Goal: Contribute content

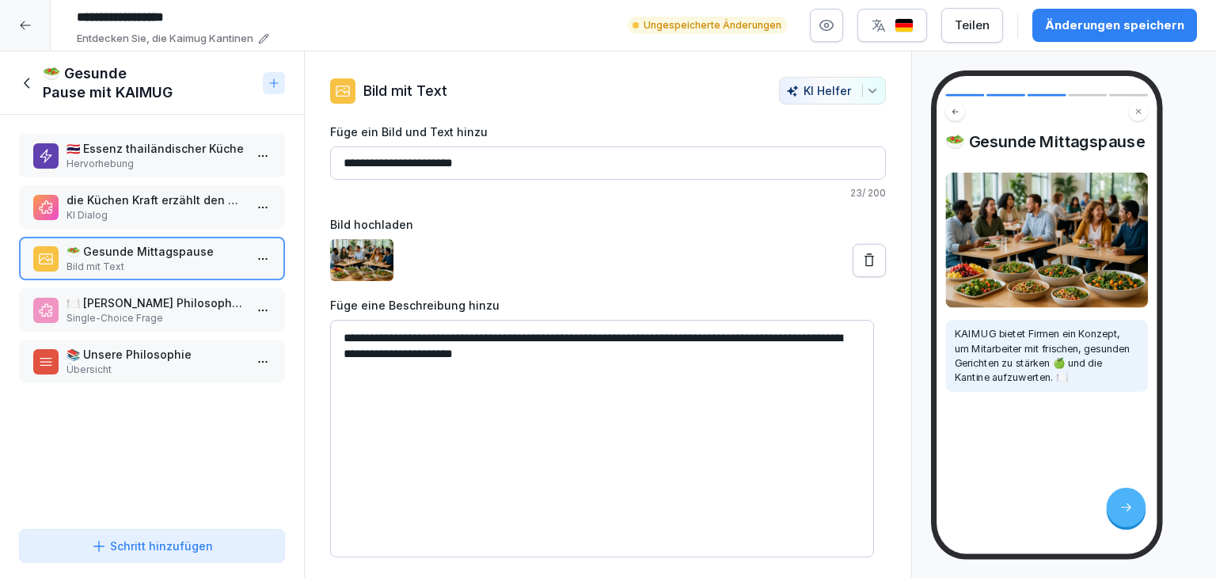
click at [144, 300] on p "🍽️ [PERSON_NAME] Philosophie verfolgt [PERSON_NAME] bei der Zubereitung der Spe…" at bounding box center [154, 302] width 177 height 17
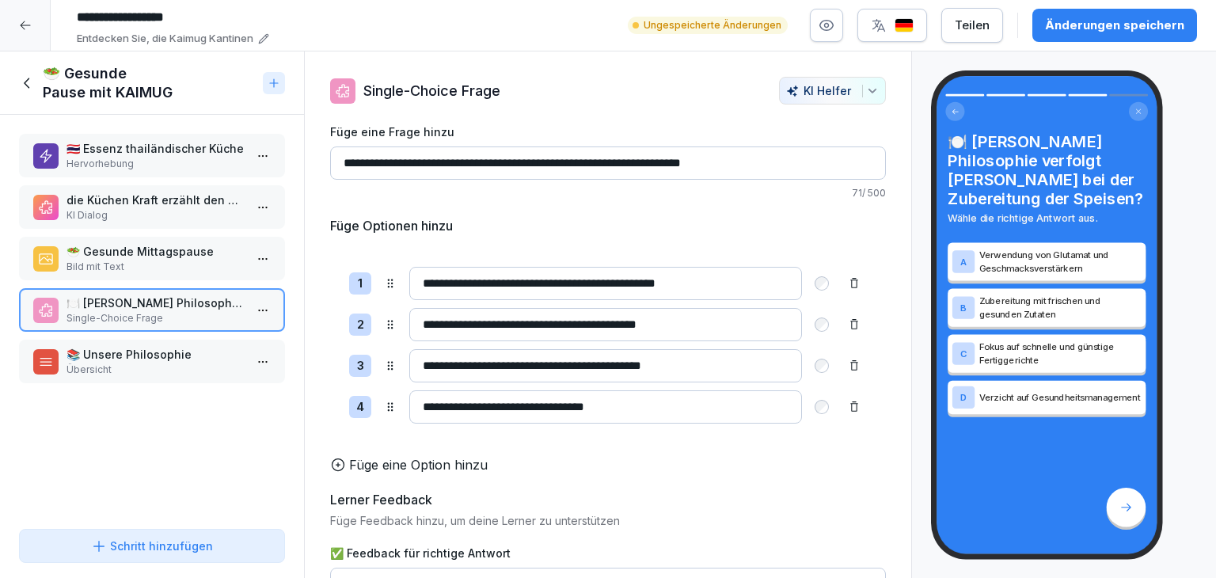
click at [1114, 30] on div "Änderungen speichern" at bounding box center [1114, 25] width 139 height 17
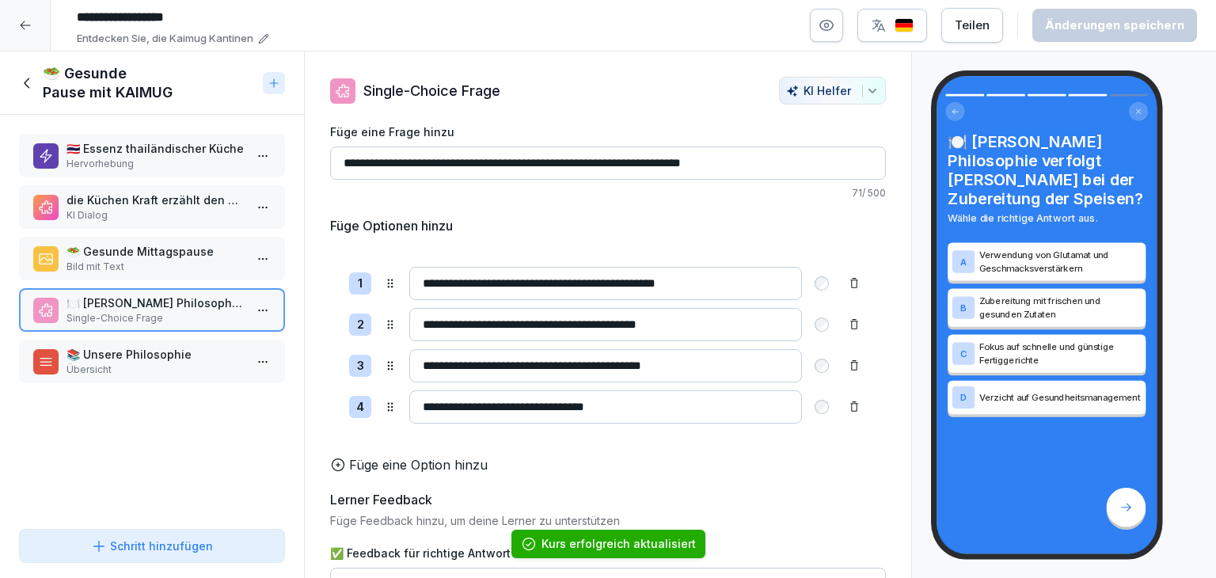
click at [163, 357] on p "📚 Unsere Philosophie" at bounding box center [154, 354] width 177 height 17
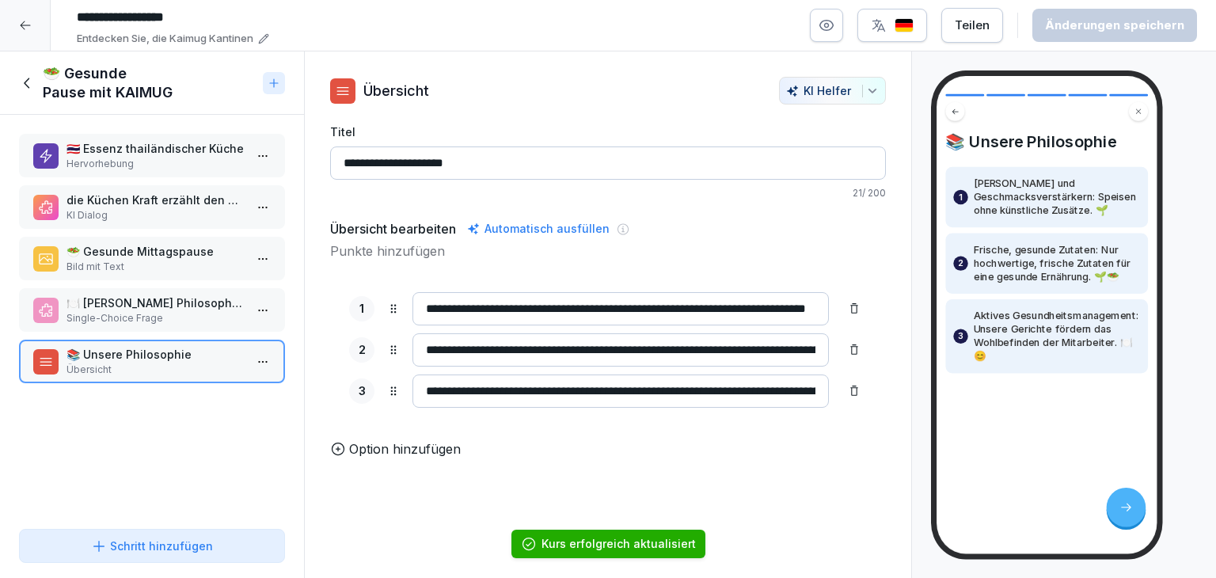
click at [163, 314] on p "Single-Choice Frage" at bounding box center [154, 318] width 177 height 14
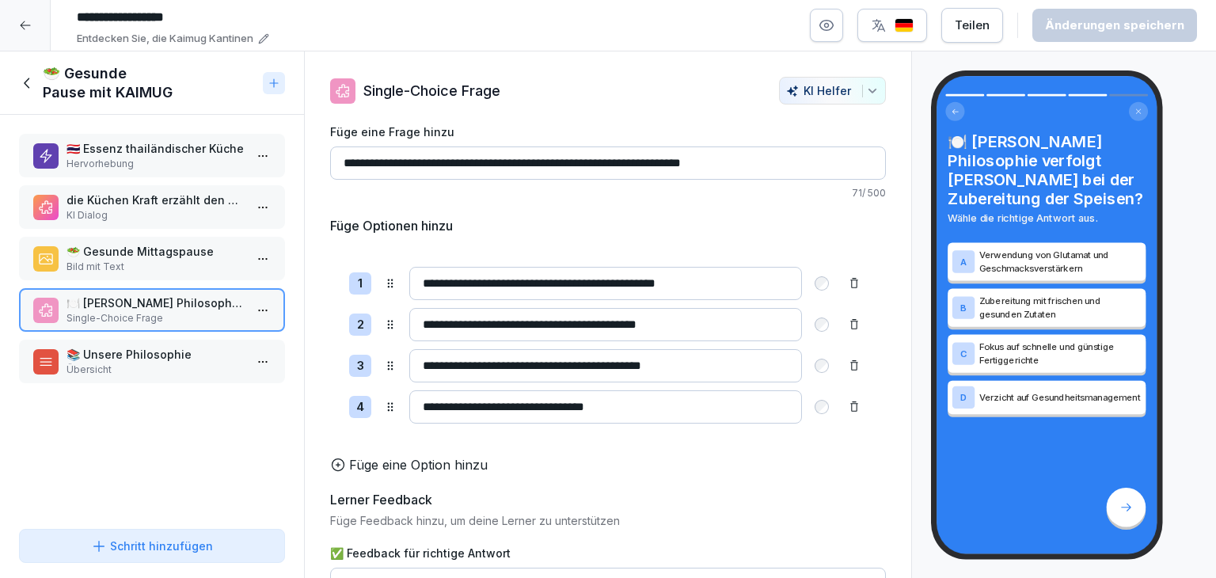
click at [184, 354] on p "📚 Unsere Philosophie" at bounding box center [154, 354] width 177 height 17
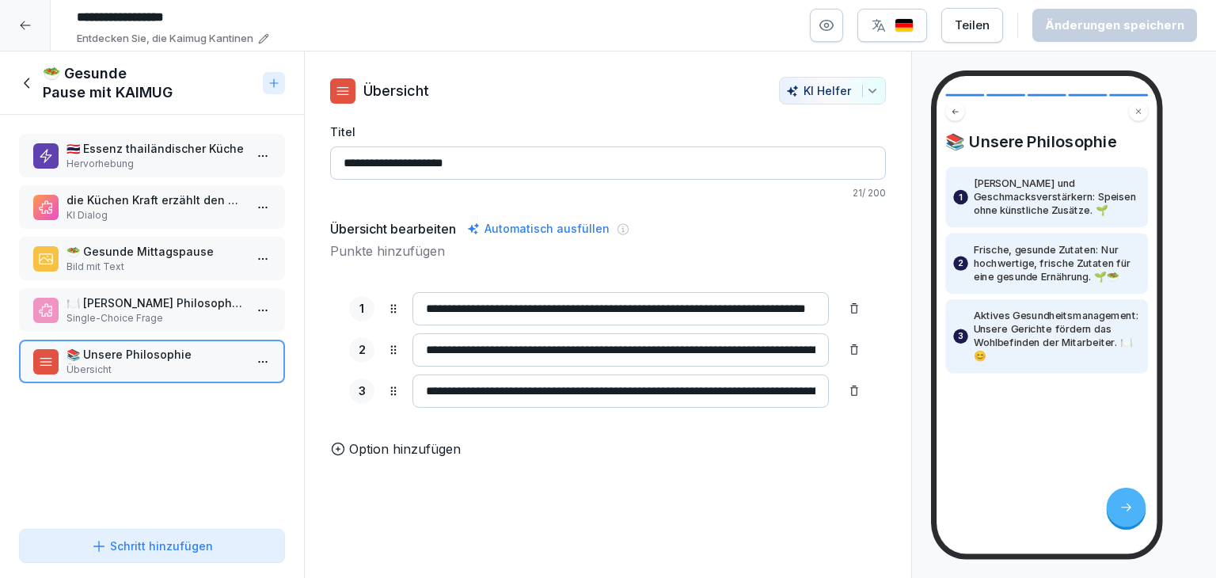
click at [25, 87] on icon at bounding box center [27, 82] width 17 height 17
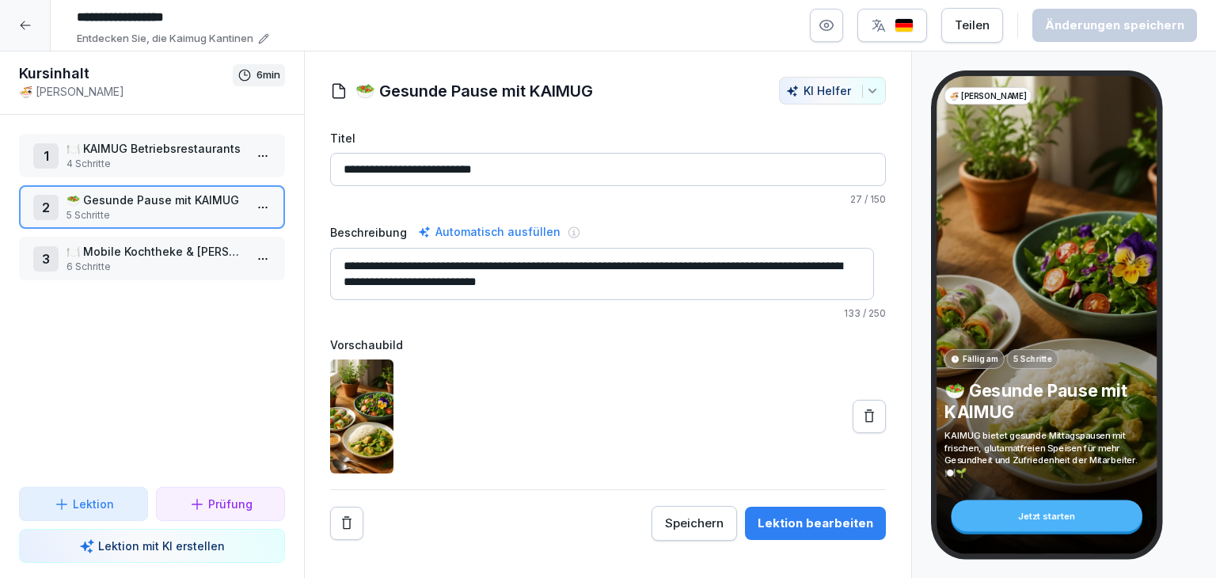
click at [251, 252] on html "**********" at bounding box center [608, 289] width 1216 height 578
click at [240, 281] on div "Schritte bearbeiten" at bounding box center [191, 287] width 121 height 17
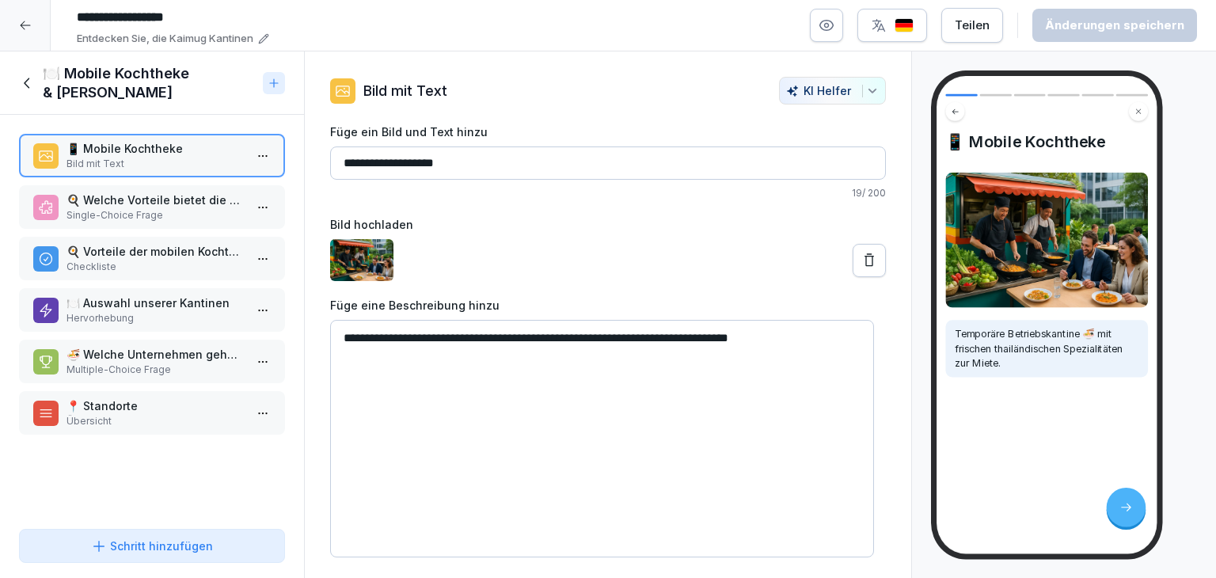
click at [176, 200] on p "🍳 Welche Vorteile bietet die mobile Kochtheke?" at bounding box center [154, 200] width 177 height 17
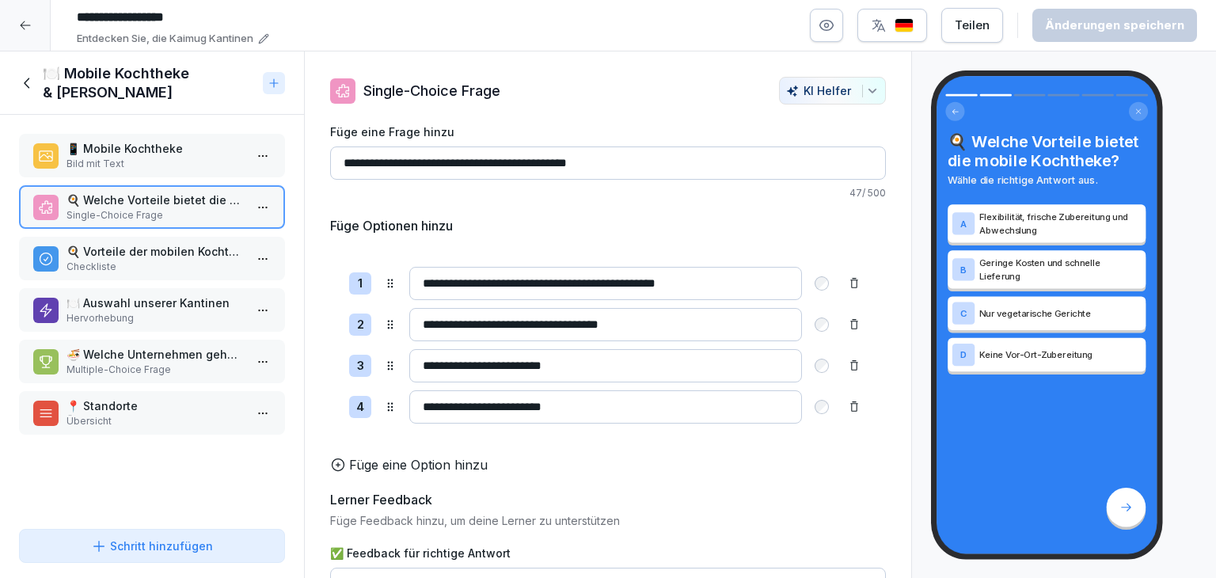
click at [161, 260] on p "Checkliste" at bounding box center [154, 267] width 177 height 14
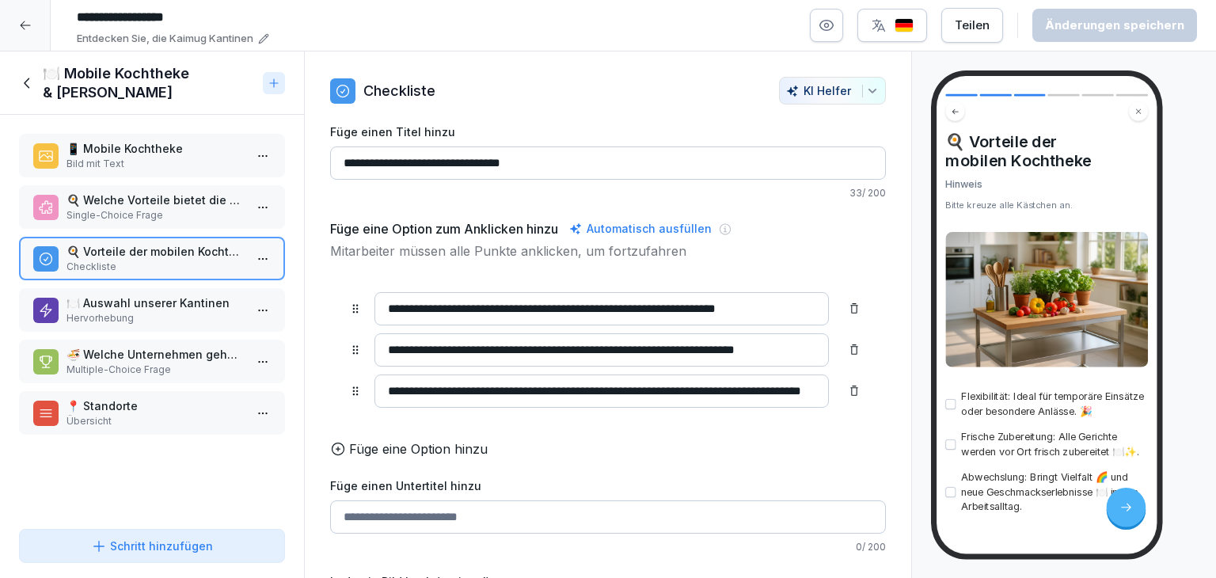
click at [144, 311] on p "Hervorhebung" at bounding box center [154, 318] width 177 height 14
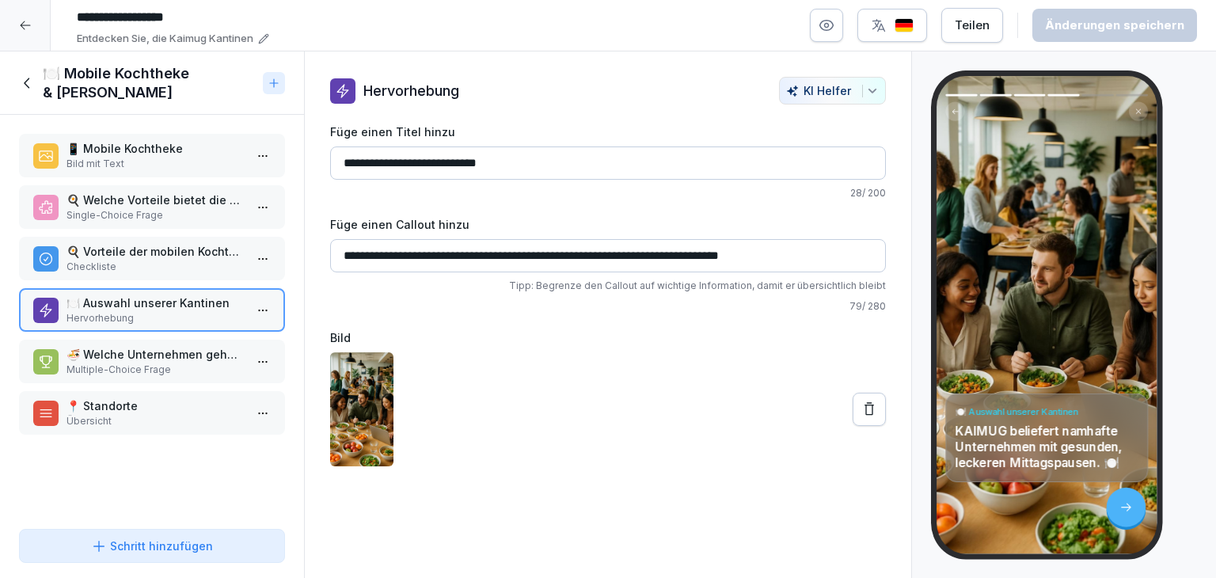
click at [208, 267] on p "Checkliste" at bounding box center [154, 267] width 177 height 14
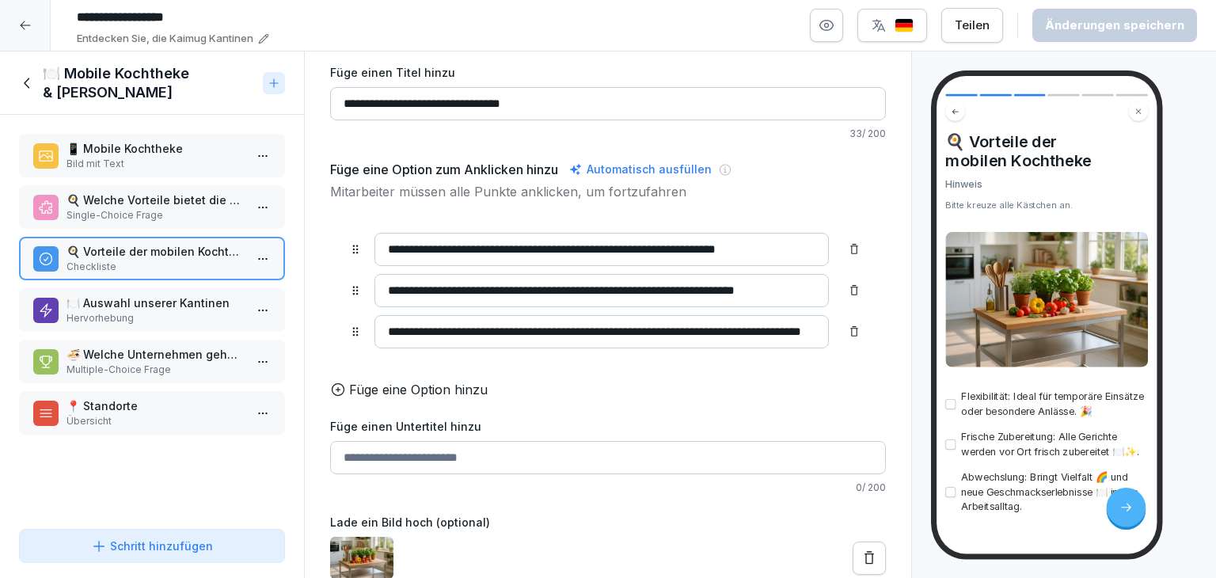
scroll to position [82, 0]
click at [861, 550] on icon at bounding box center [869, 558] width 16 height 16
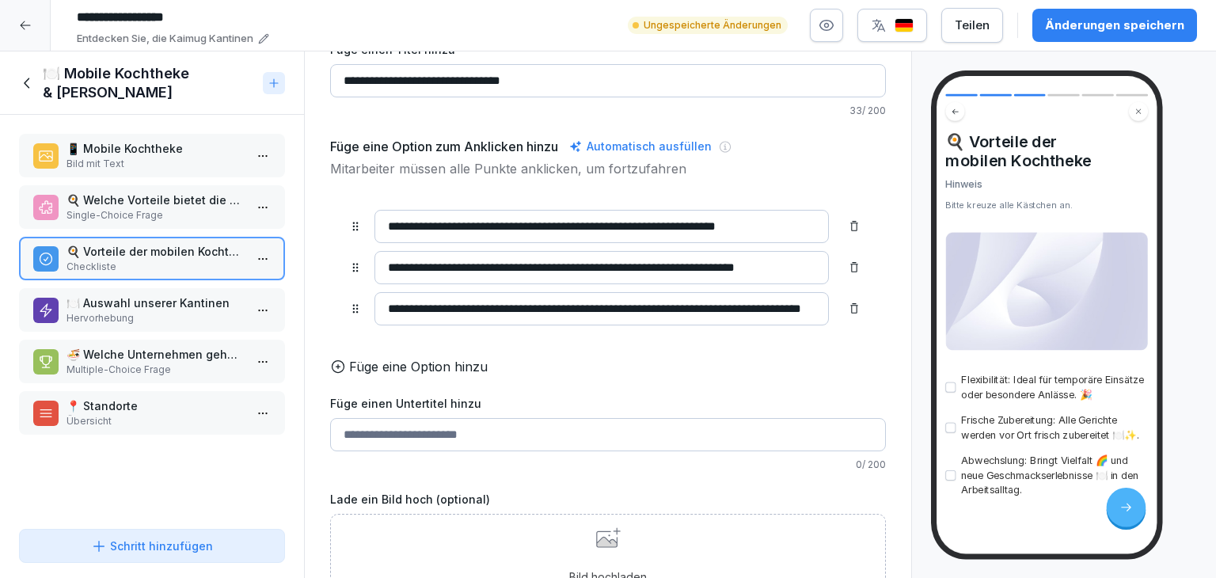
click at [596, 547] on icon at bounding box center [606, 542] width 21 height 10
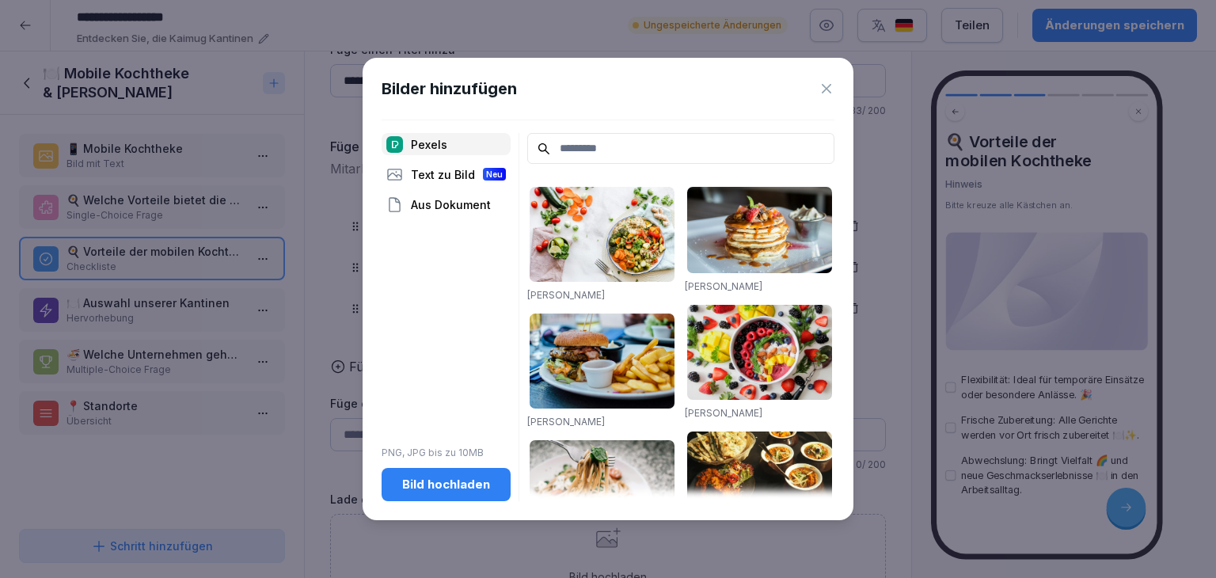
click at [457, 169] on div "Text zu Bild Neu" at bounding box center [446, 174] width 129 height 22
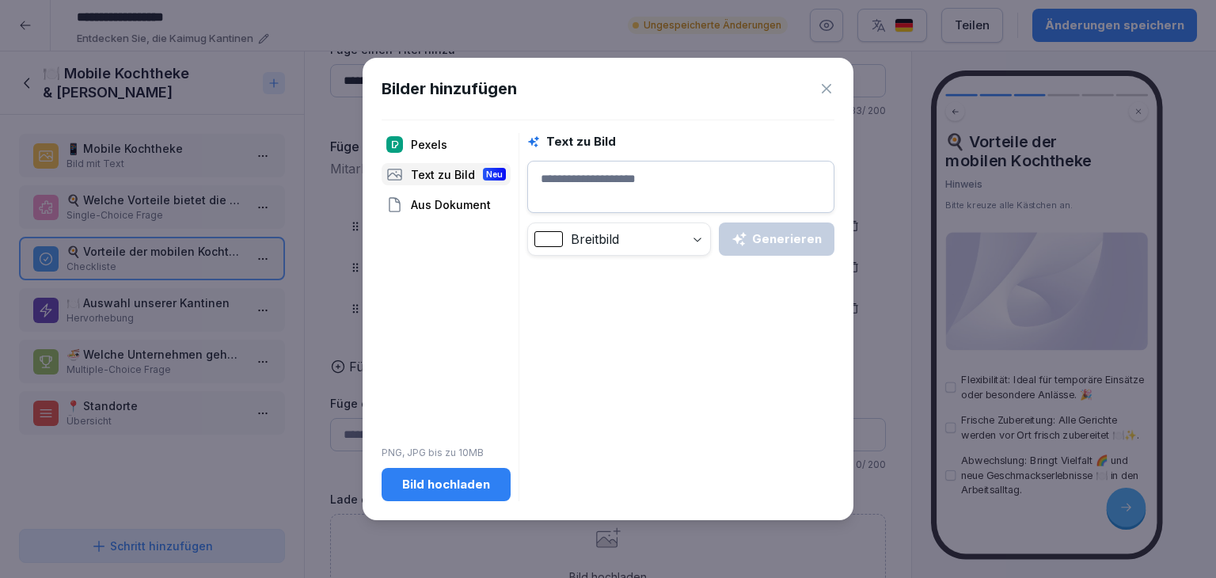
click at [576, 180] on textarea at bounding box center [680, 187] width 307 height 52
click at [825, 234] on button "Generieren" at bounding box center [777, 238] width 116 height 33
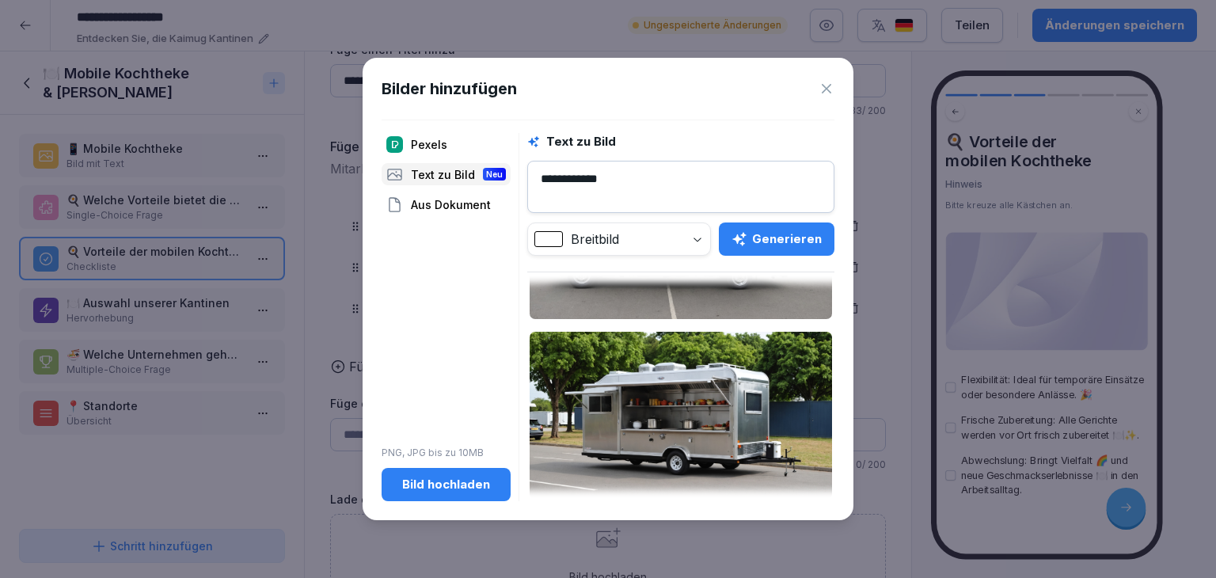
scroll to position [328, 0]
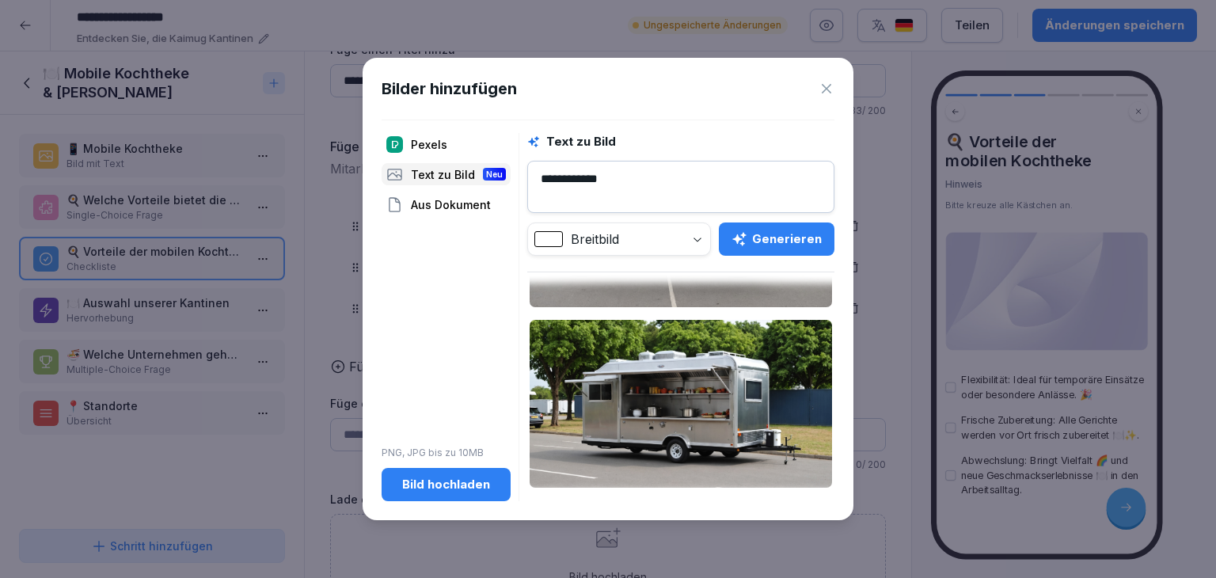
click at [621, 184] on textarea "**********" at bounding box center [680, 187] width 307 height 52
type textarea "**********"
click at [809, 244] on div "Generieren" at bounding box center [776, 238] width 90 height 17
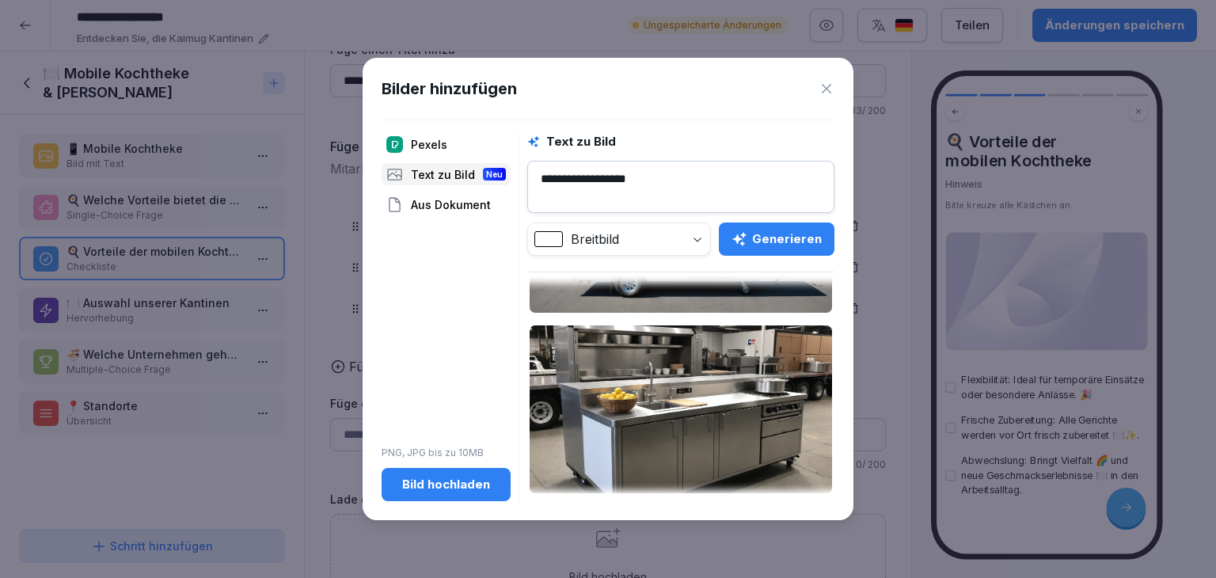
scroll to position [170, 0]
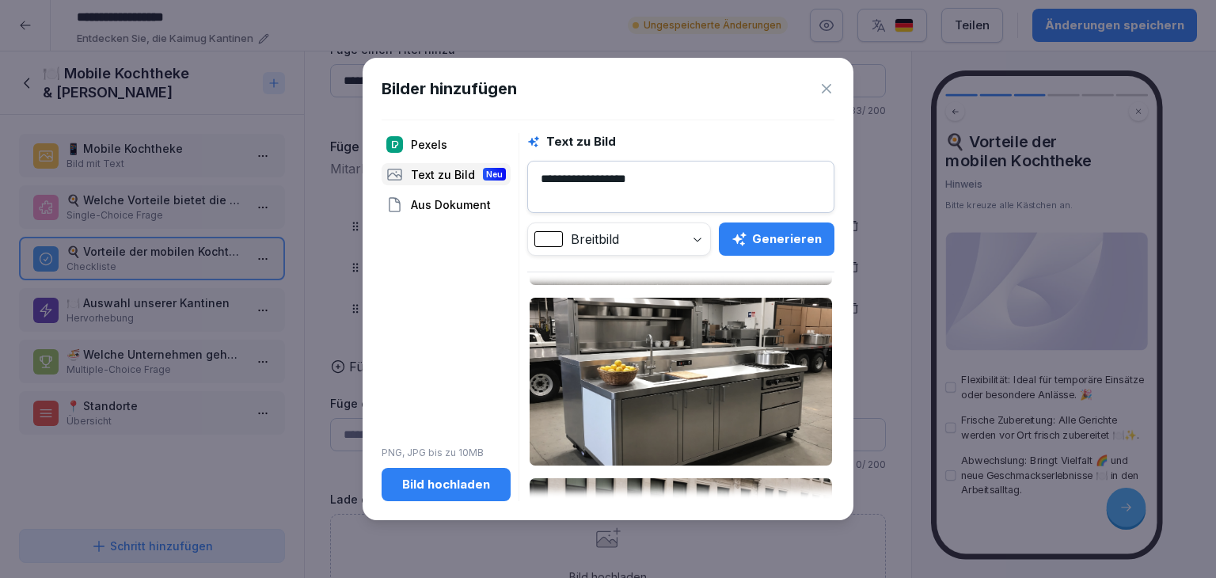
click at [726, 355] on img at bounding box center [681, 382] width 302 height 168
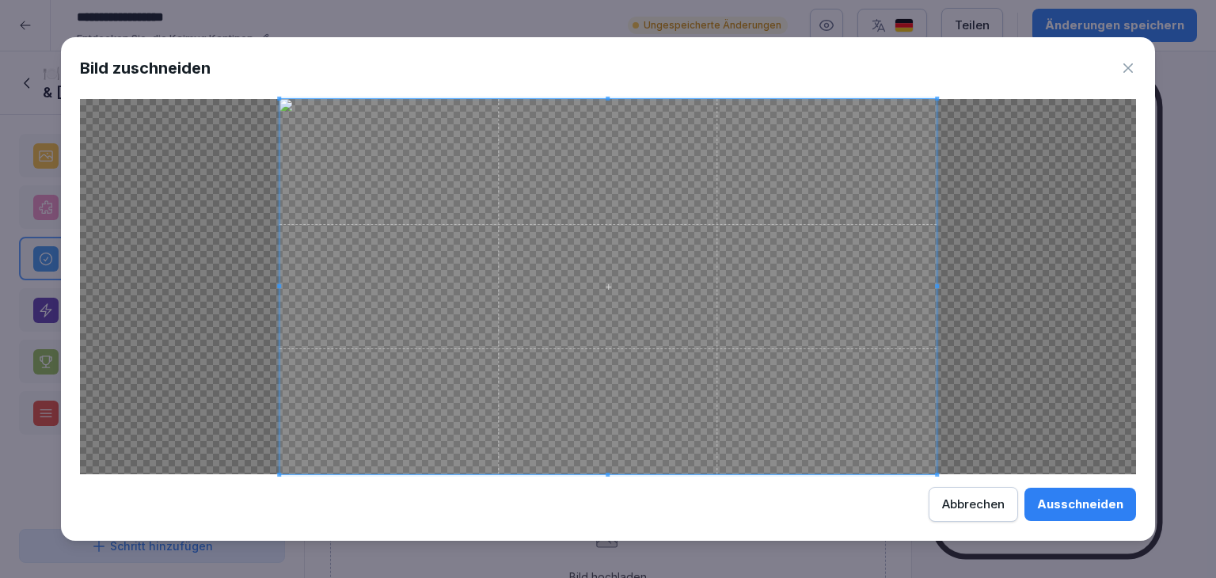
click at [1073, 503] on div "Ausschneiden" at bounding box center [1080, 503] width 86 height 17
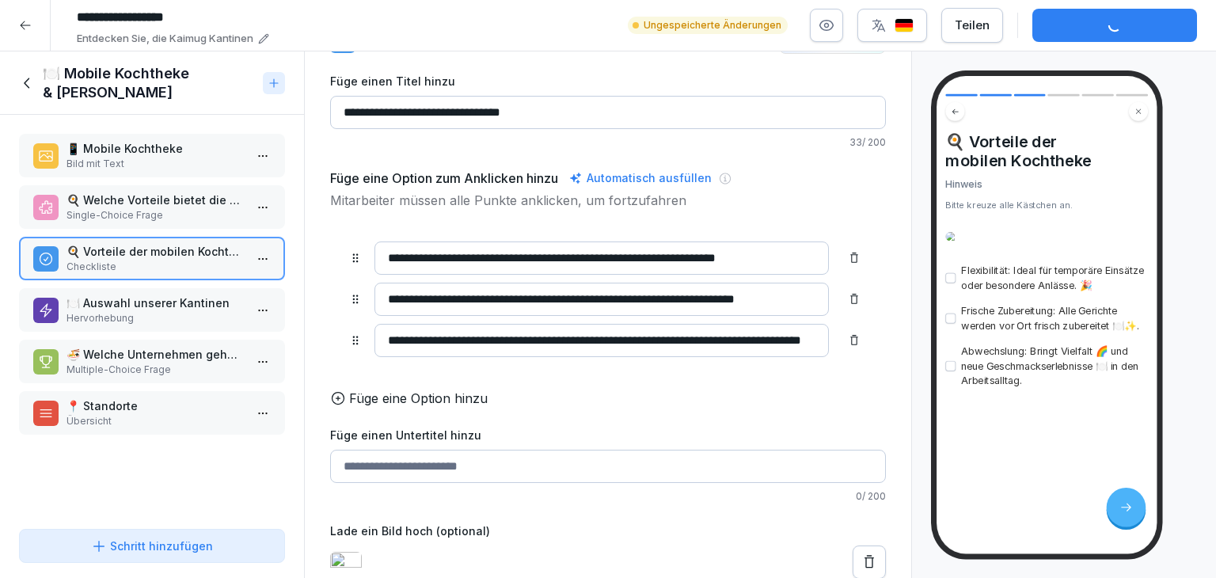
scroll to position [76, 0]
click at [1147, 32] on div "Änderungen speichern" at bounding box center [1114, 25] width 139 height 17
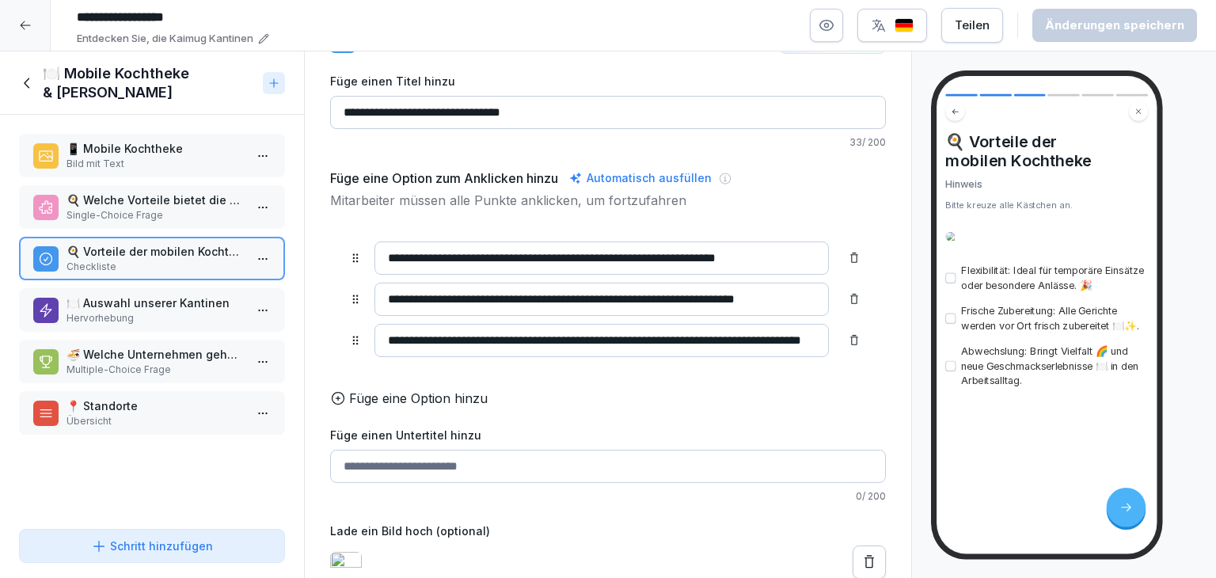
click at [151, 302] on p "🍽️ Auswahl unserer Kantinen" at bounding box center [154, 302] width 177 height 17
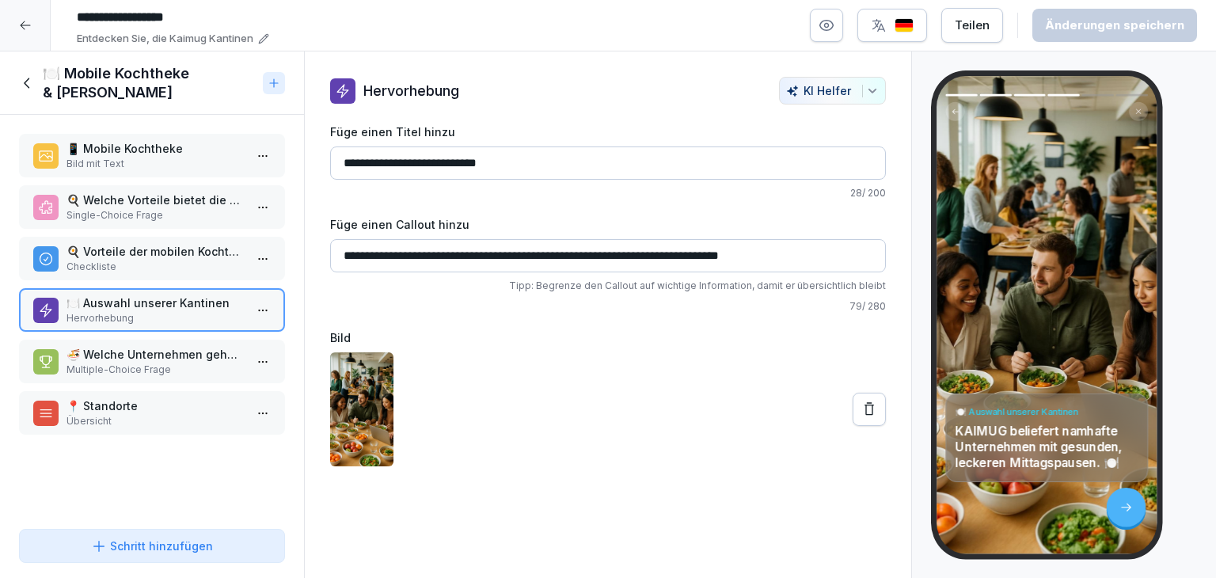
click at [163, 261] on p "Checkliste" at bounding box center [154, 267] width 177 height 14
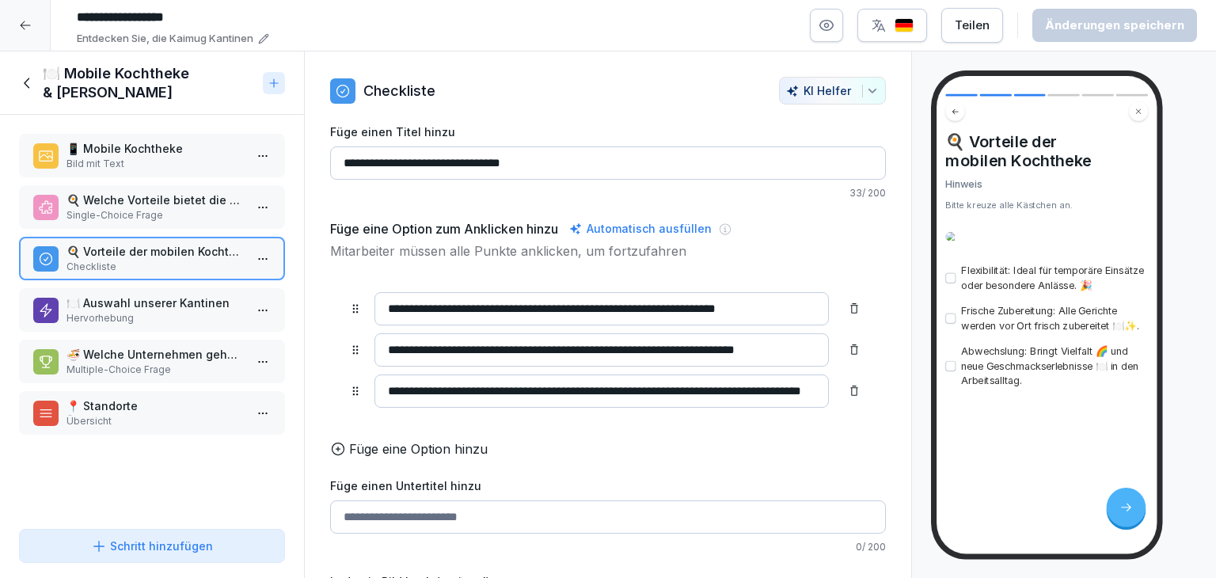
click at [158, 365] on p "Multiple-Choice Frage" at bounding box center [154, 370] width 177 height 14
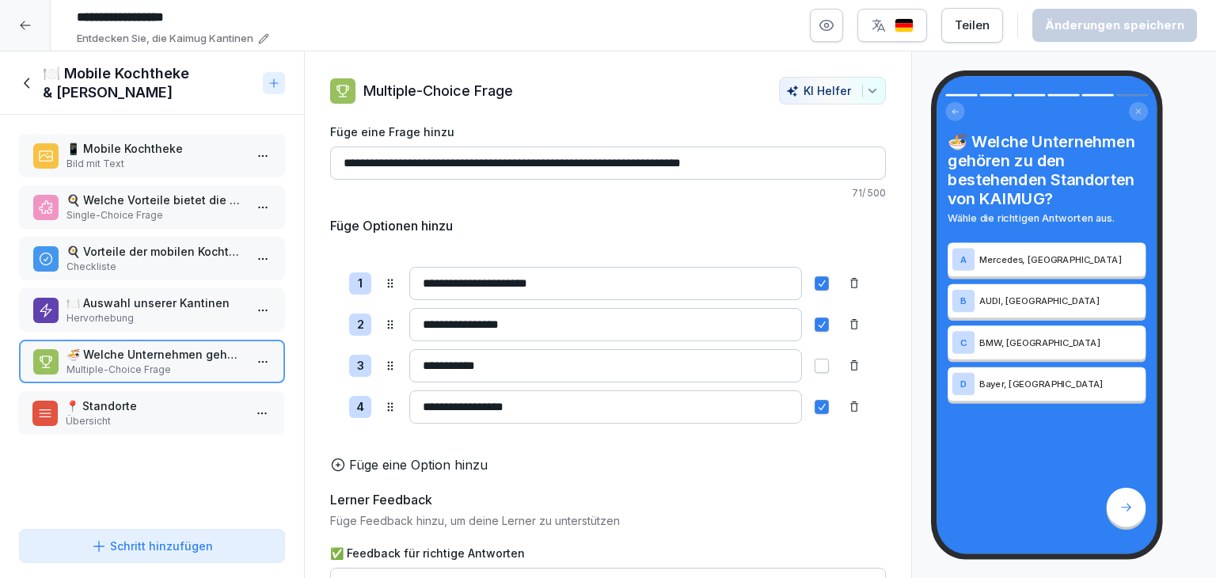
click at [135, 416] on p "Übersicht" at bounding box center [154, 421] width 177 height 14
